Goal: Navigation & Orientation: Find specific page/section

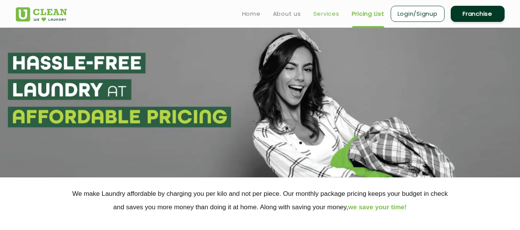
click at [336, 10] on link "Services" at bounding box center [326, 13] width 26 height 9
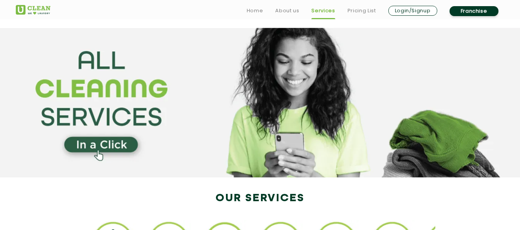
scroll to position [169, 0]
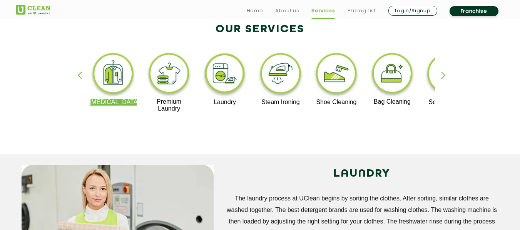
click at [444, 74] on div "button" at bounding box center [447, 82] width 12 height 21
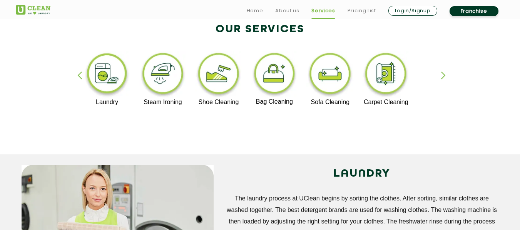
click at [444, 74] on div "button" at bounding box center [447, 82] width 12 height 21
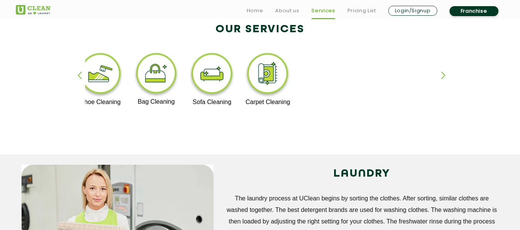
click at [78, 73] on div "button" at bounding box center [83, 82] width 12 height 21
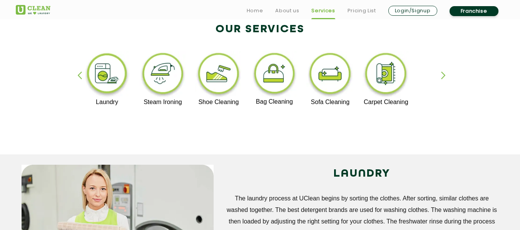
click at [78, 73] on div "button" at bounding box center [83, 82] width 12 height 21
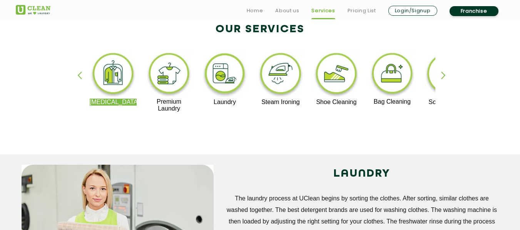
click at [78, 73] on div "button" at bounding box center [83, 82] width 12 height 21
click at [441, 75] on div "button" at bounding box center [447, 82] width 12 height 21
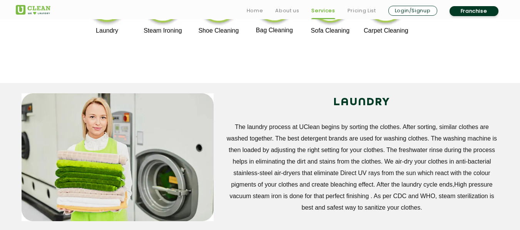
scroll to position [443, 0]
